Goal: Find specific page/section: Find specific page/section

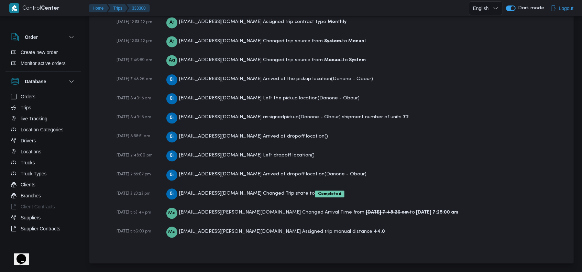
scroll to position [1032, 0]
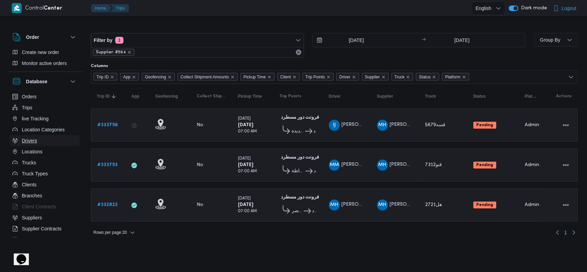
click at [37, 142] on button "Drivers" at bounding box center [45, 140] width 70 height 11
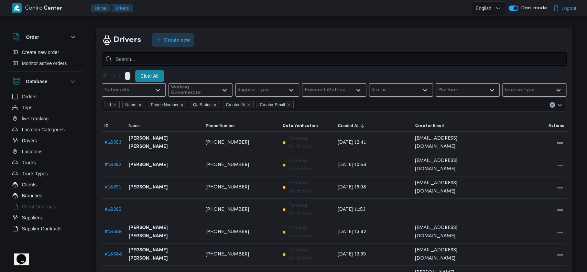
click at [201, 64] on input "search" at bounding box center [334, 58] width 465 height 13
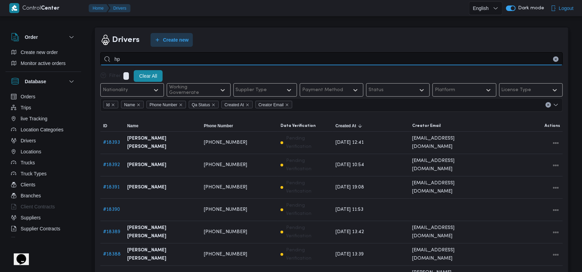
type input "h"
type input "احمد سيد علي سيد"
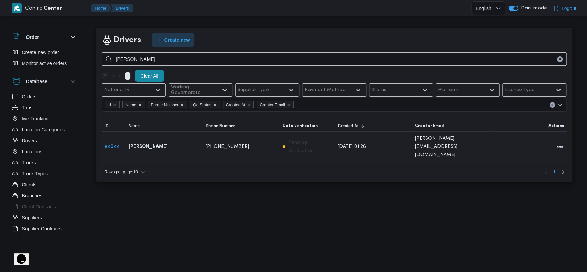
click at [112, 144] on link "# 4044" at bounding box center [112, 146] width 15 height 4
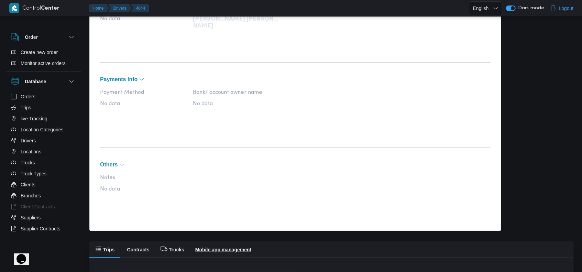
scroll to position [389, 0]
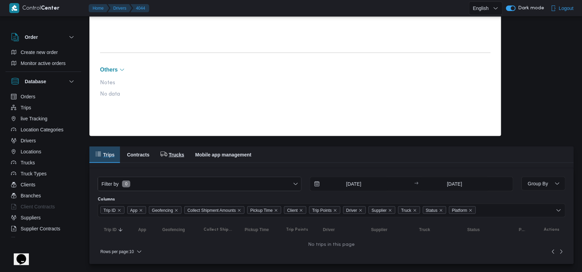
click at [167, 158] on button "Trucks" at bounding box center [172, 155] width 35 height 17
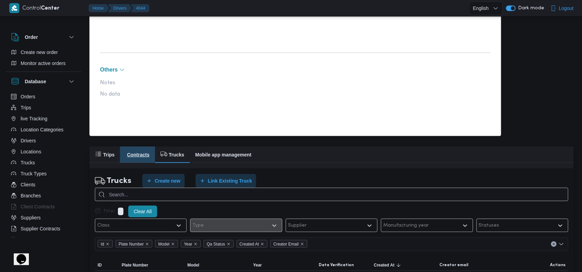
click at [143, 154] on h2 "Contracts" at bounding box center [138, 155] width 22 height 8
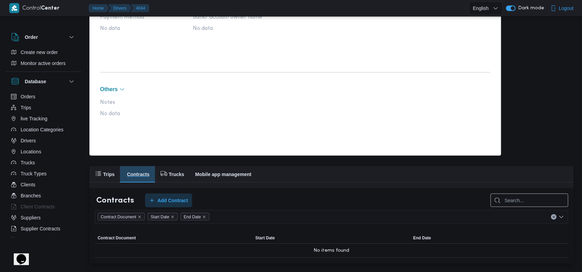
scroll to position [369, 0]
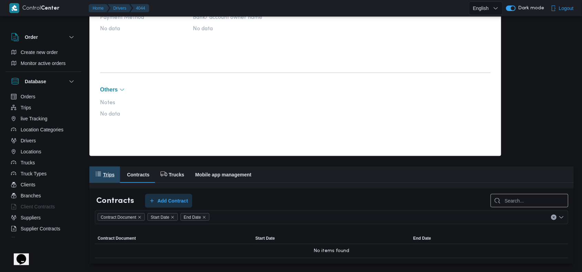
click at [110, 172] on h2 "Trips" at bounding box center [108, 175] width 11 height 8
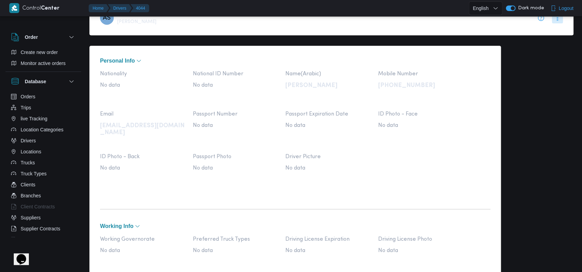
scroll to position [0, 0]
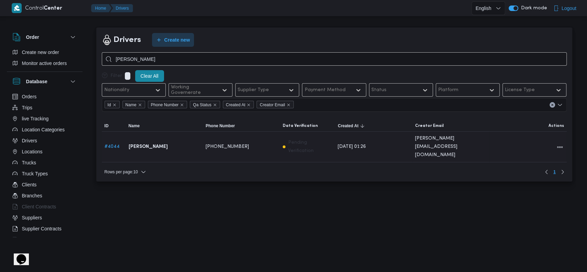
click at [225, 143] on span "+201110343688" at bounding box center [227, 147] width 43 height 8
click at [249, 164] on div "Rows per page : 10 1" at bounding box center [334, 172] width 473 height 17
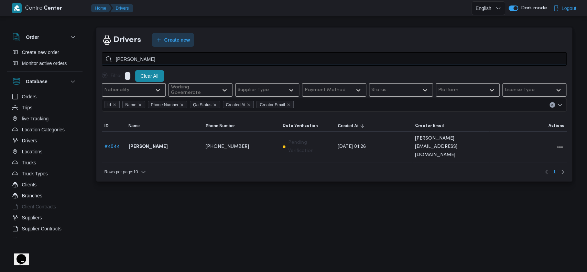
drag, startPoint x: 124, startPoint y: 62, endPoint x: 129, endPoint y: 62, distance: 5.2
click at [129, 62] on input "احمد سيد علي سيد" at bounding box center [334, 58] width 465 height 13
drag, startPoint x: 124, startPoint y: 61, endPoint x: 134, endPoint y: 61, distance: 9.6
click at [134, 61] on input "احمد سيد علي سيد" at bounding box center [334, 58] width 465 height 13
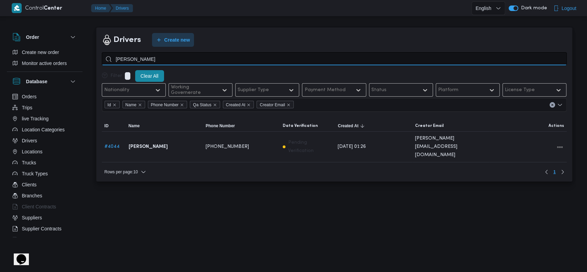
click at [115, 60] on input "احمد سيد علي سيد" at bounding box center [334, 58] width 465 height 13
click at [121, 57] on input "احمد سيد علي سيد" at bounding box center [334, 58] width 465 height 13
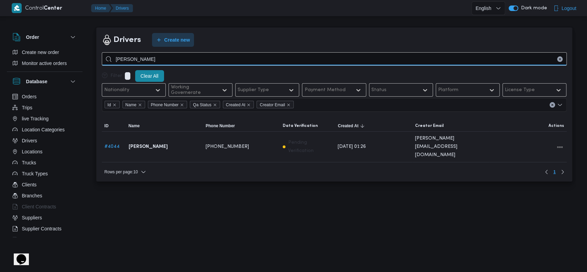
type input "احمد سيد علي"
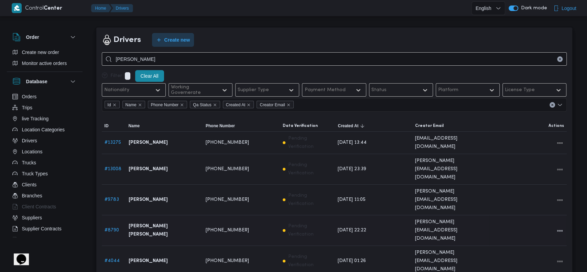
click at [114, 228] on link "# 8790" at bounding box center [112, 230] width 14 height 4
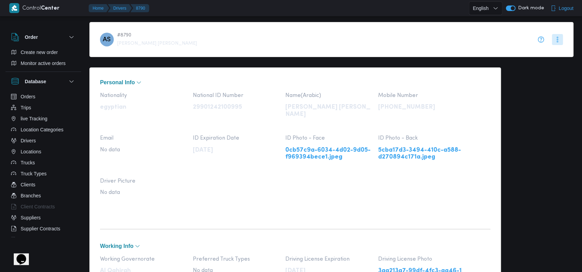
click at [328, 147] on link "0cb57c9a-6034-4d02-9d05-f969394bece1.jpeg" at bounding box center [329, 154] width 86 height 14
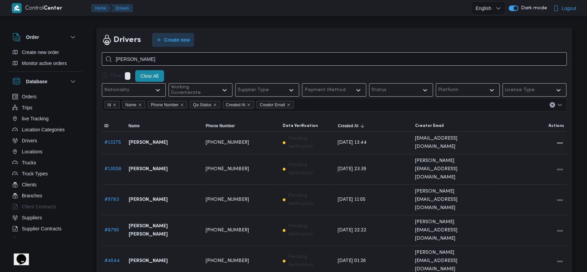
click at [115, 140] on link "# 13275" at bounding box center [113, 142] width 17 height 4
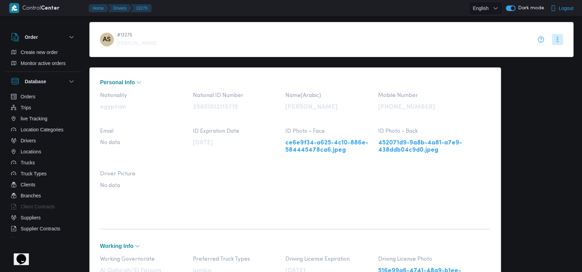
click at [324, 142] on link "ce6e9f34-a625-4c10-886e-584445478ca6.jpeg" at bounding box center [329, 147] width 86 height 14
click at [314, 105] on p "احمد سيد علي" at bounding box center [329, 107] width 86 height 7
click at [314, 109] on p "احمد سيد علي" at bounding box center [329, 107] width 86 height 7
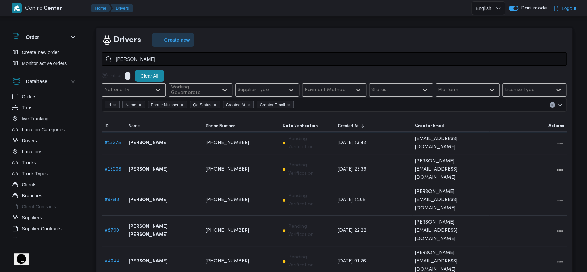
click at [209, 60] on input "احمد سيد علي" at bounding box center [334, 58] width 465 height 13
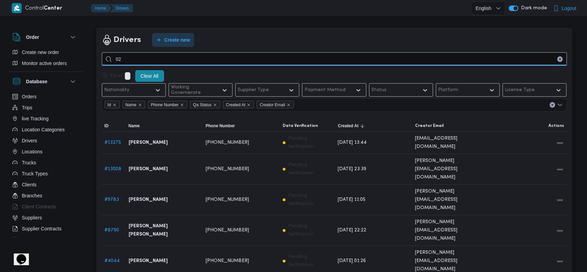
type input "0"
type input "01001411064"
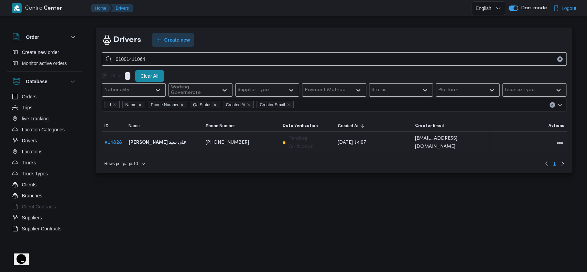
click at [115, 140] on link "# 14828" at bounding box center [114, 142] width 18 height 4
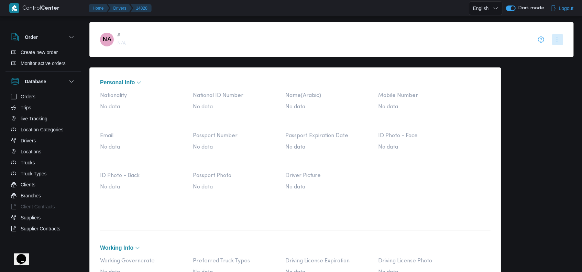
click at [365, 166] on div "Nationality No data National ID Number No data Name(Arabic) No data Mobile Numb…" at bounding box center [295, 153] width 391 height 120
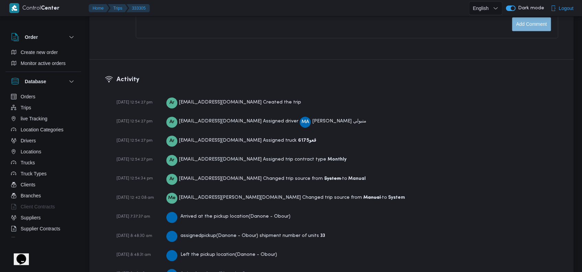
scroll to position [1013, 0]
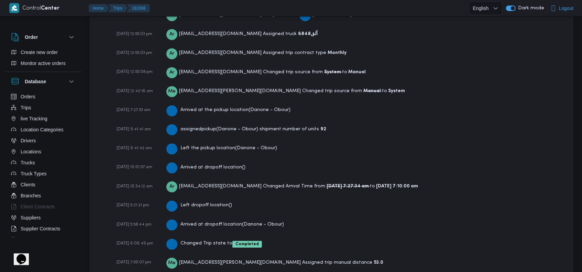
scroll to position [1032, 0]
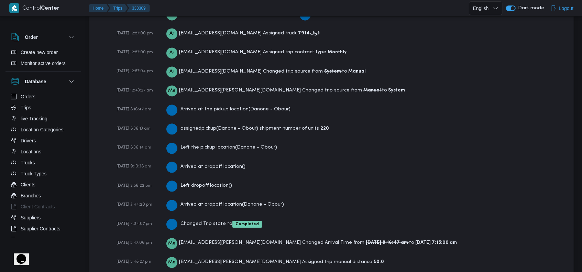
scroll to position [1071, 0]
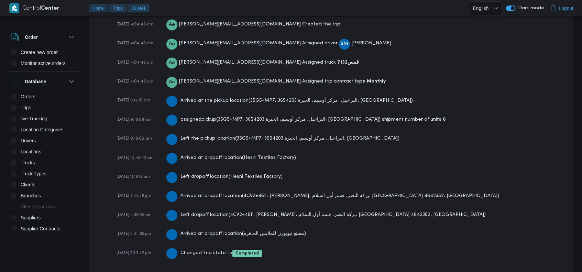
scroll to position [1012, 0]
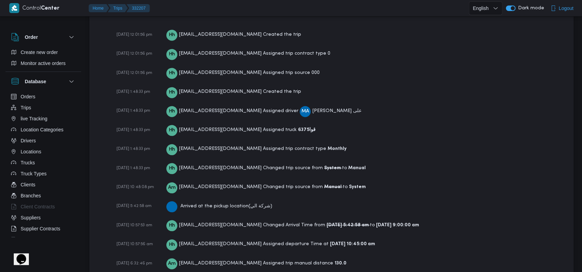
scroll to position [913, 0]
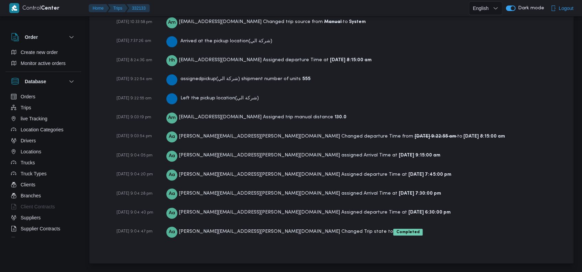
scroll to position [1141, 0]
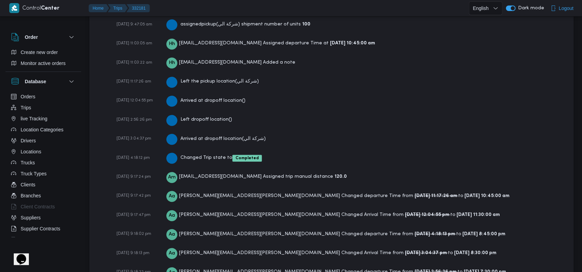
scroll to position [1192, 0]
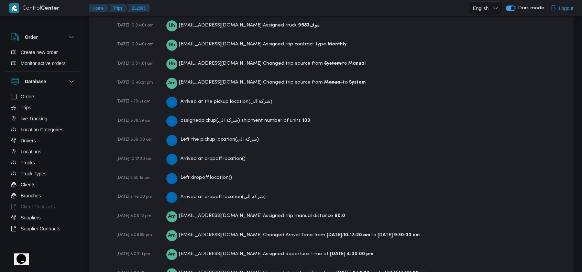
scroll to position [1135, 0]
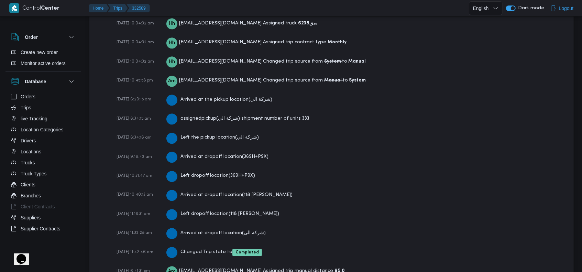
scroll to position [1231, 0]
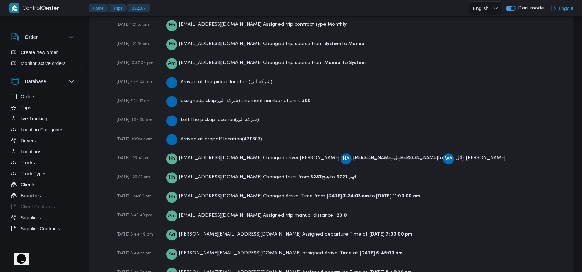
scroll to position [1174, 0]
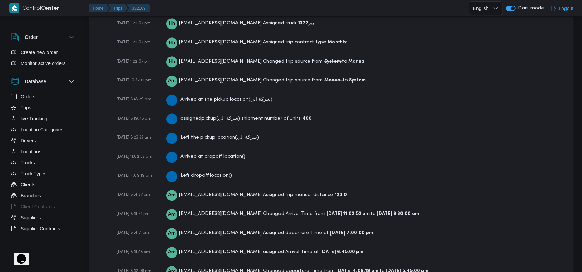
scroll to position [1135, 0]
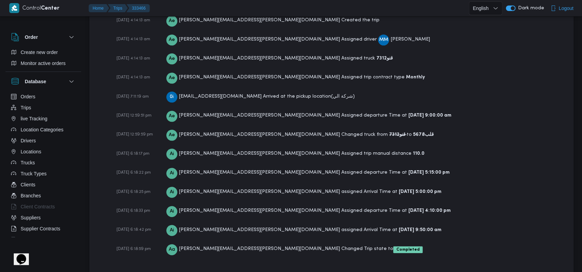
scroll to position [1057, 0]
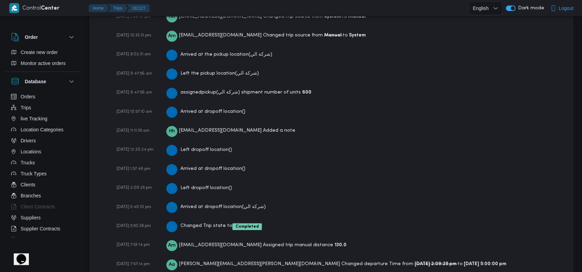
scroll to position [1192, 0]
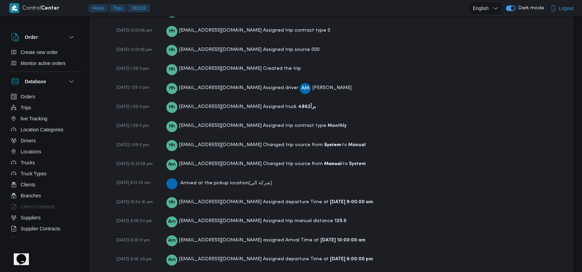
scroll to position [1057, 0]
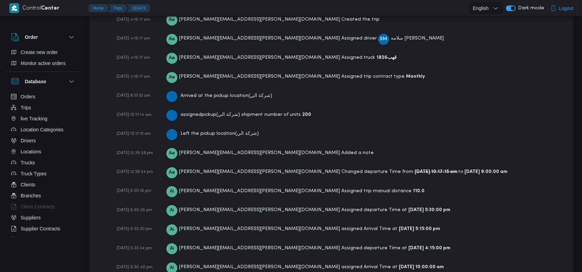
scroll to position [1032, 0]
